Goal: Task Accomplishment & Management: Manage account settings

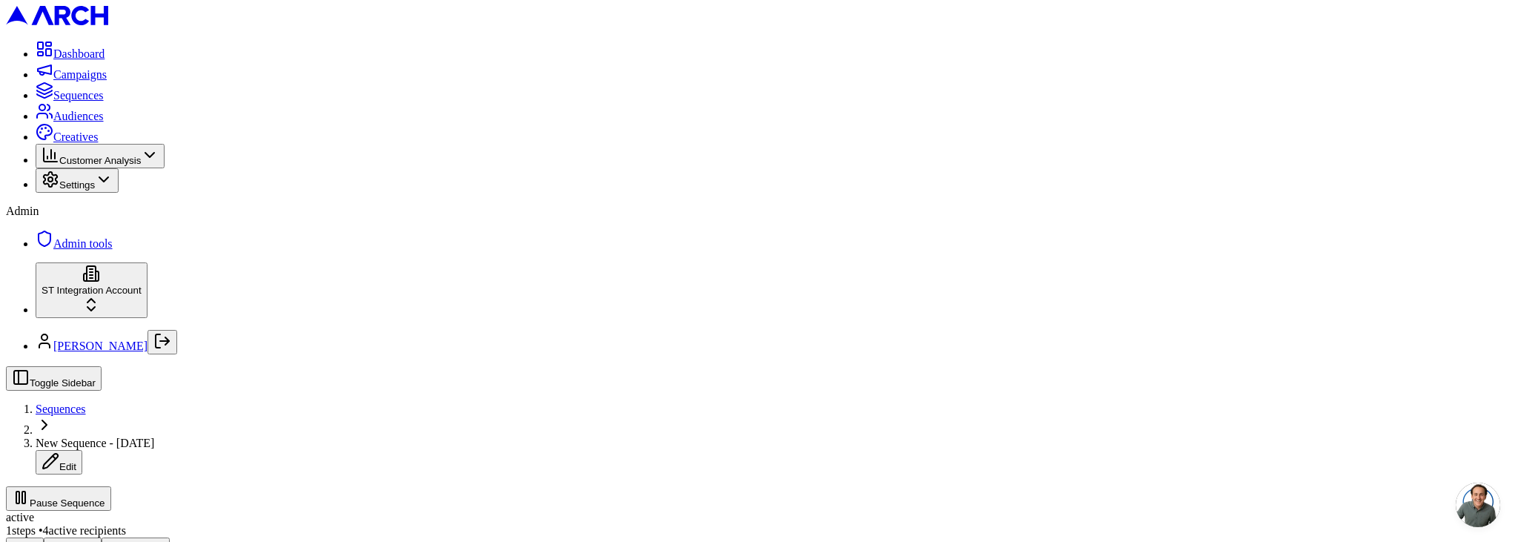
scroll to position [1, 0]
click at [171, 350] on icon "Log out" at bounding box center [162, 341] width 18 height 18
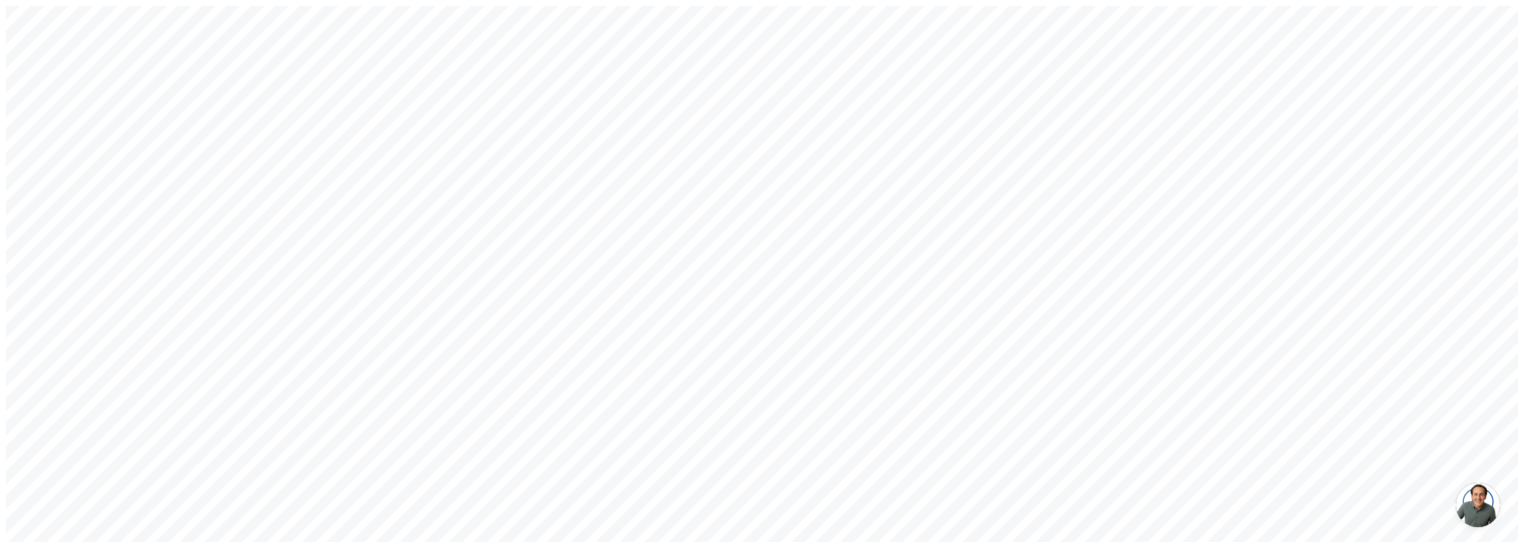
type input "a@a.com"
drag, startPoint x: 680, startPoint y: 394, endPoint x: 515, endPoint y: 352, distance: 169.7
